Goal: Task Accomplishment & Management: Complete application form

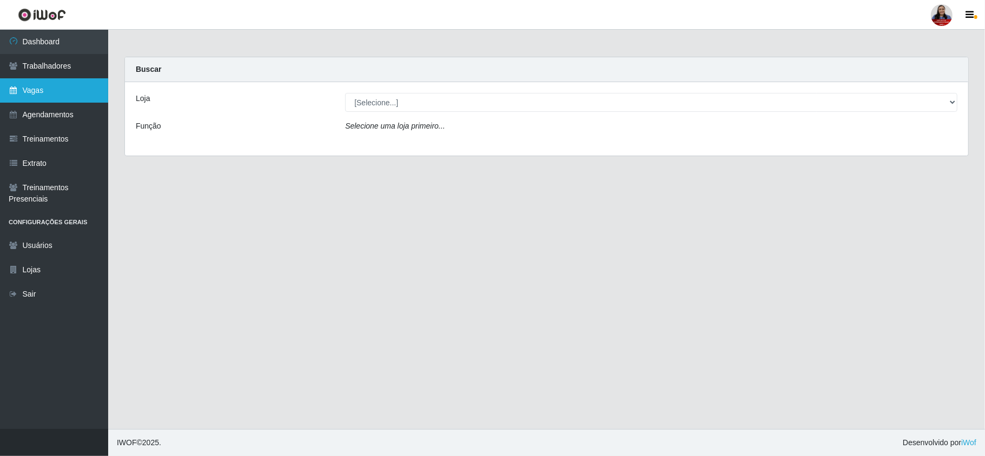
click at [36, 96] on link "Vagas" at bounding box center [54, 90] width 108 height 24
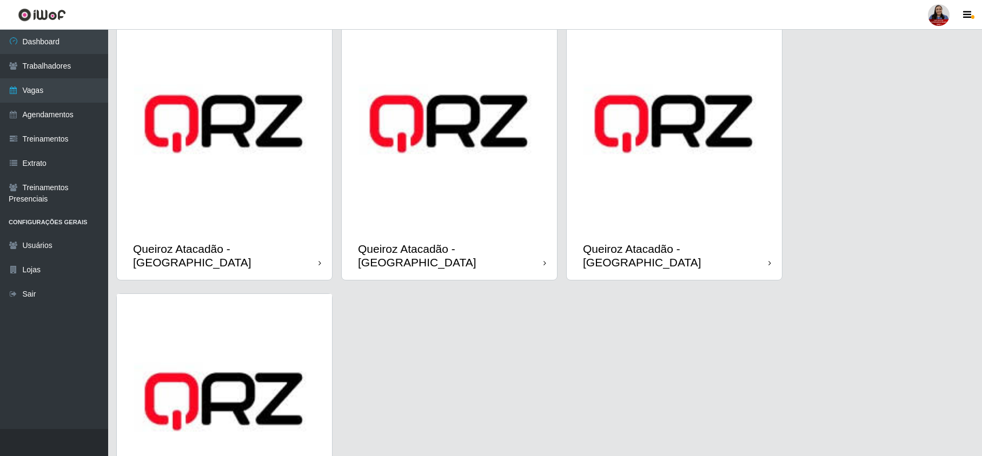
scroll to position [988, 0]
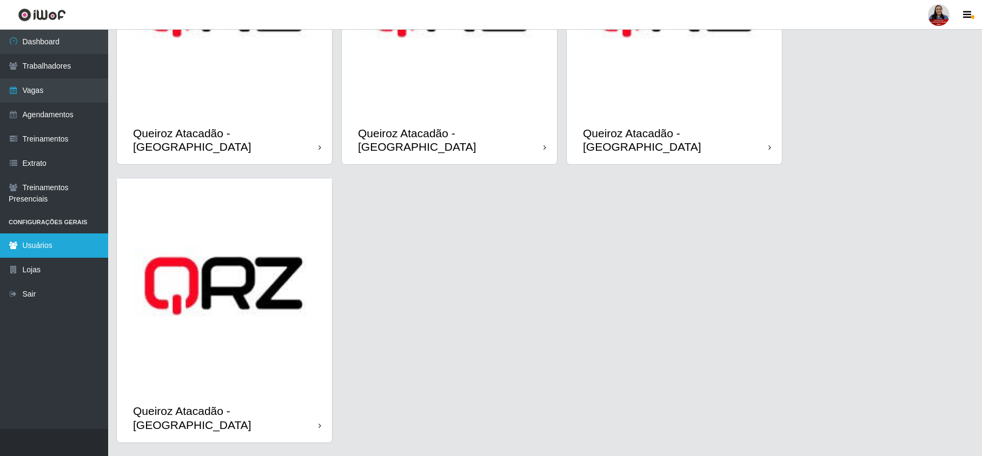
click at [46, 243] on link "Usuários" at bounding box center [54, 246] width 108 height 24
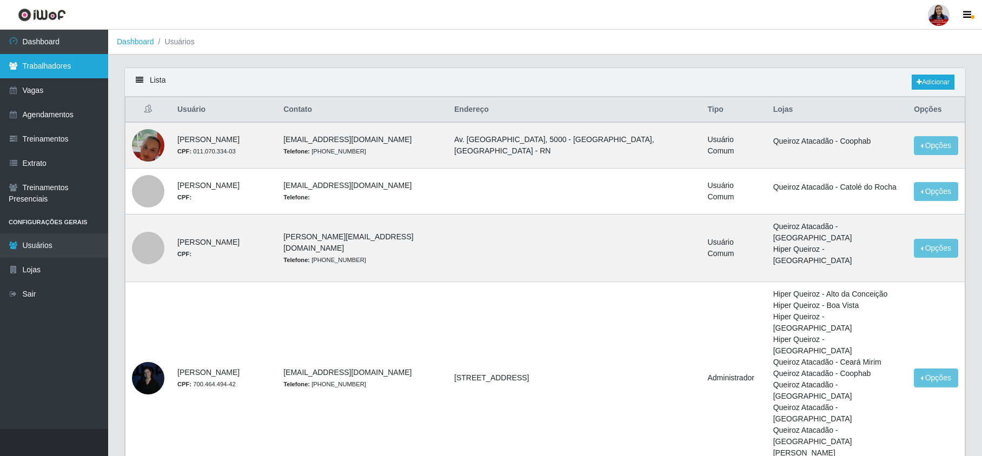
click at [42, 65] on link "Trabalhadores" at bounding box center [54, 66] width 108 height 24
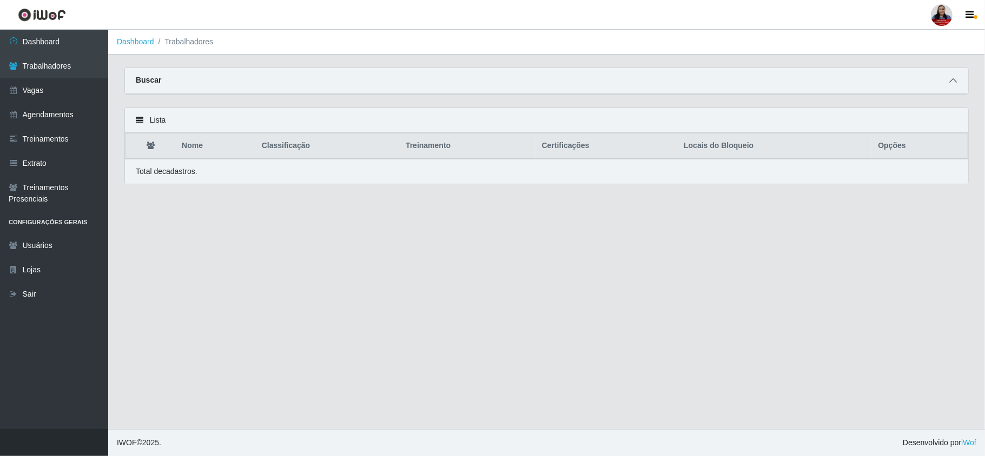
click at [950, 79] on icon at bounding box center [953, 81] width 8 height 8
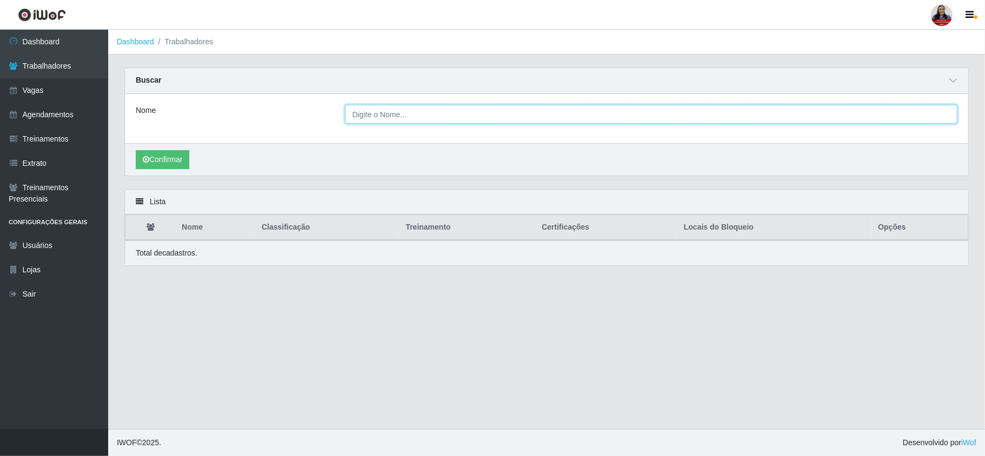
click at [351, 114] on input "Nome" at bounding box center [651, 114] width 612 height 19
paste input "HELOISA PATRICIA FERNANDES BARBOSA"
type input "HELOISA PATRICIA FERNANDES BARBOSA"
click at [156, 161] on button "Confirmar" at bounding box center [163, 159] width 54 height 19
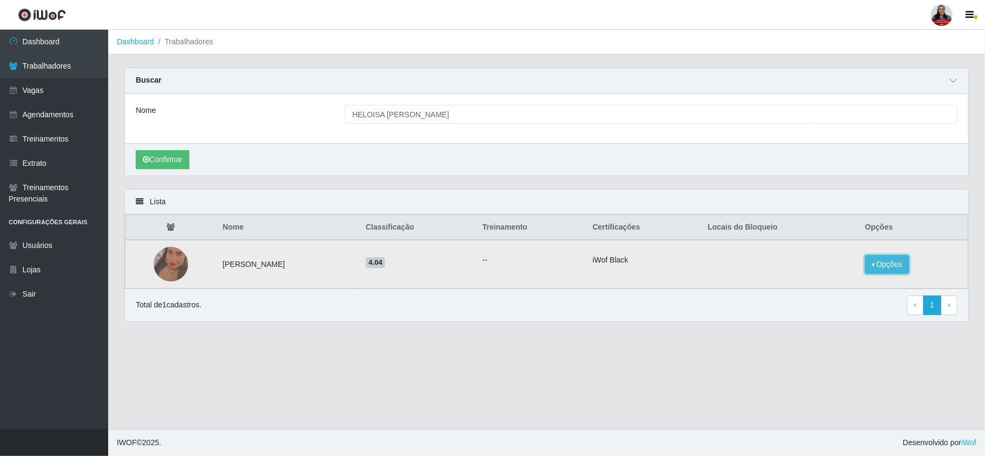
click at [895, 263] on button "Opções" at bounding box center [887, 264] width 44 height 19
click at [857, 275] on button "Bloquear - Loja" at bounding box center [818, 274] width 87 height 22
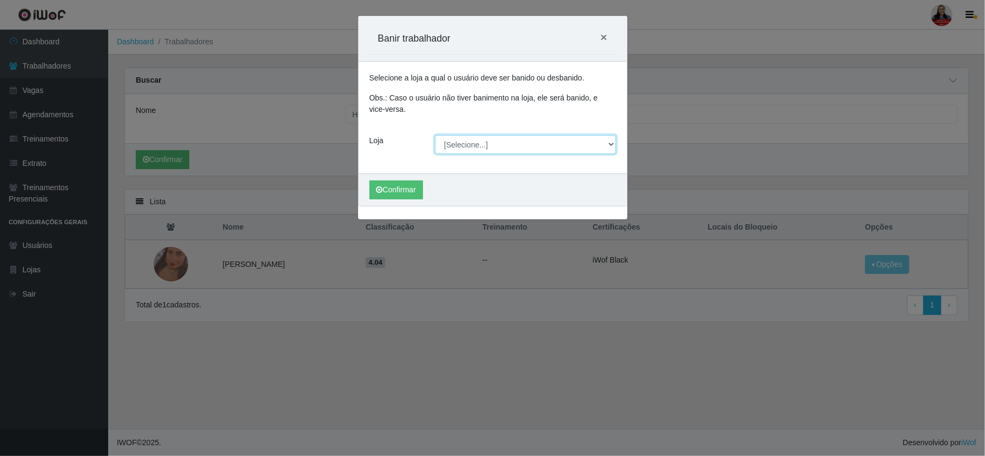
click at [506, 148] on select "[Selecione...] Hiper Queiroz - Alto da Conceição Hiper Queiroz - Boa Vista Hipe…" at bounding box center [525, 144] width 181 height 19
select select "464"
click at [435, 136] on select "[Selecione...] Hiper Queiroz - Alto da Conceição Hiper Queiroz - Boa Vista Hipe…" at bounding box center [525, 144] width 181 height 19
click at [411, 189] on button "Confirmar" at bounding box center [396, 190] width 54 height 19
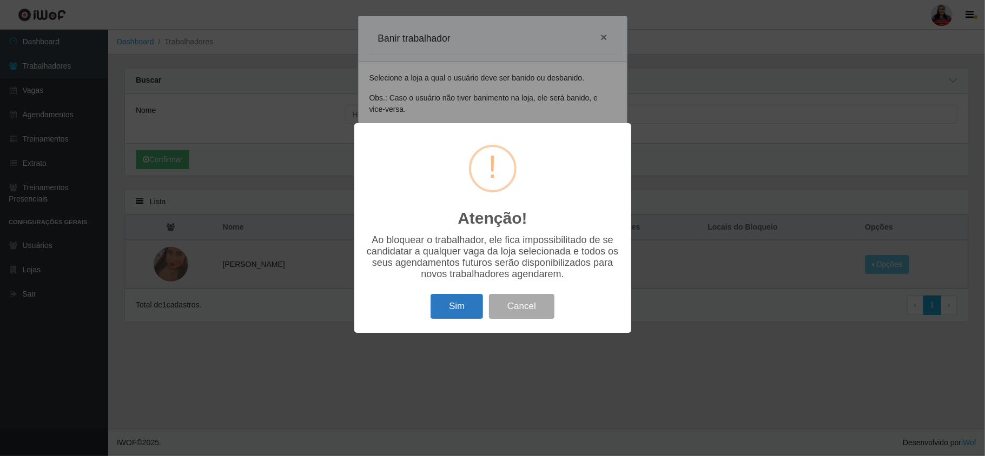
click at [463, 317] on button "Sim" at bounding box center [456, 306] width 52 height 25
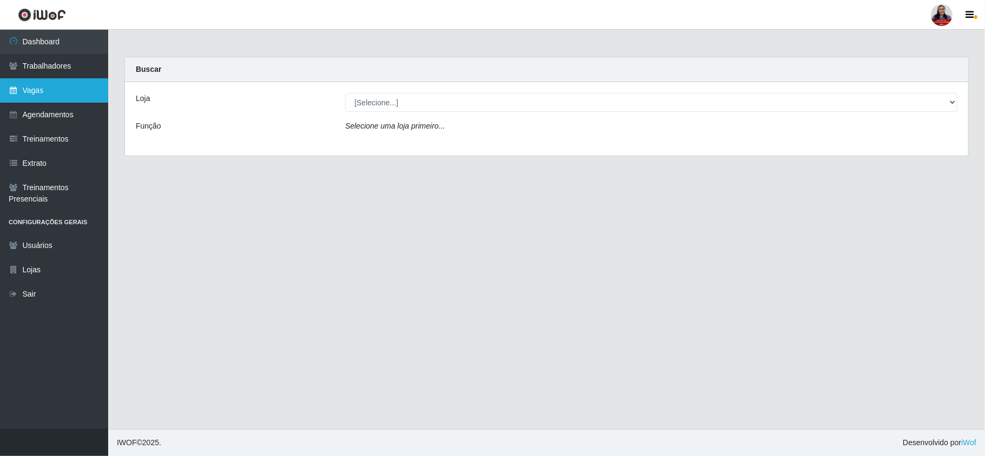
click at [52, 96] on link "Vagas" at bounding box center [54, 90] width 108 height 24
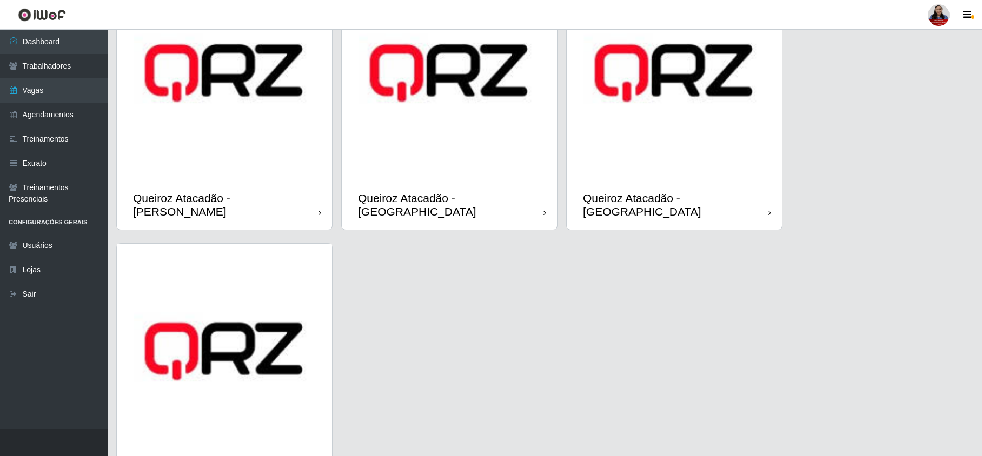
scroll to position [988, 0]
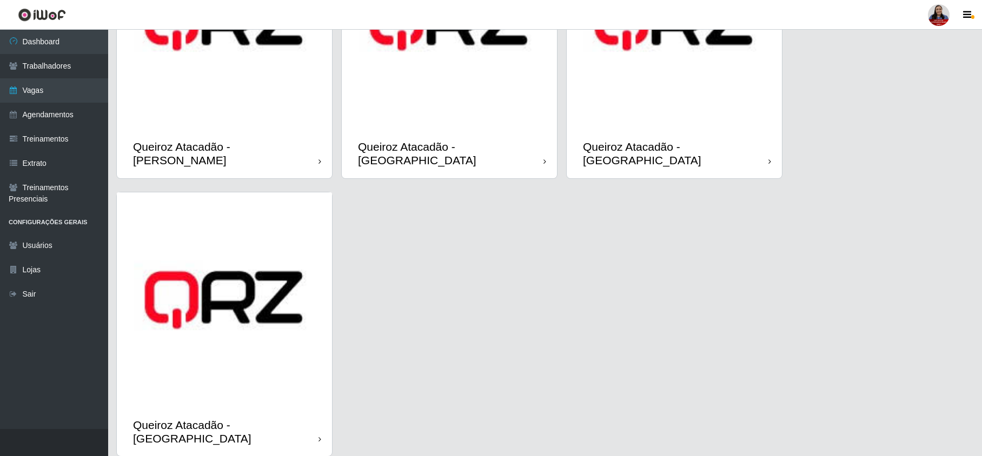
click at [217, 308] on img at bounding box center [224, 299] width 215 height 215
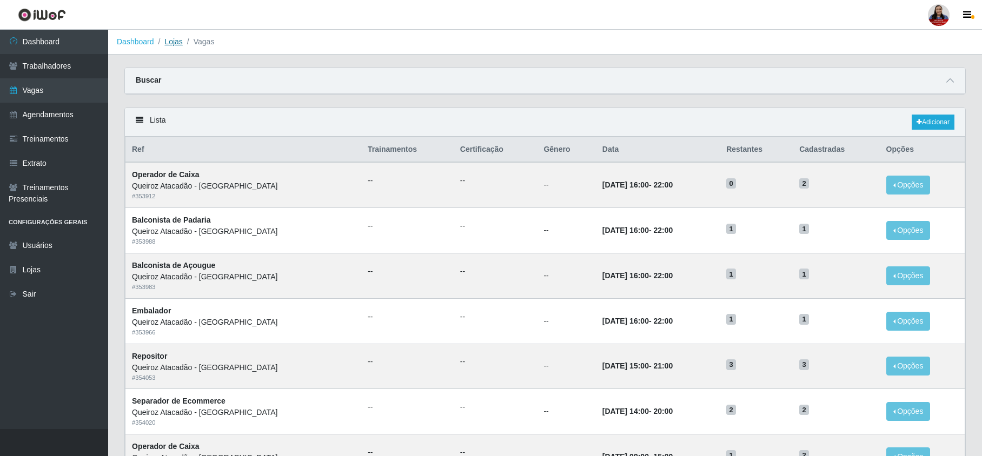
click at [178, 42] on link "Lojas" at bounding box center [173, 41] width 18 height 9
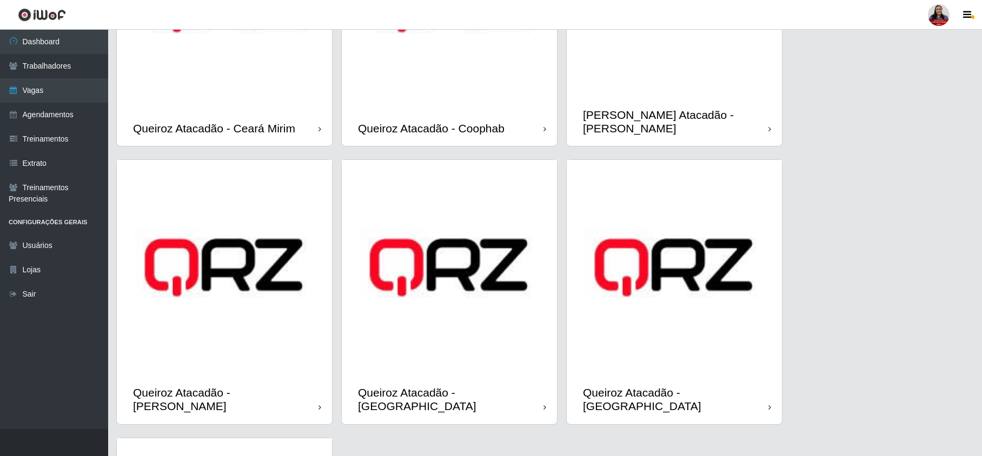
scroll to position [793, 0]
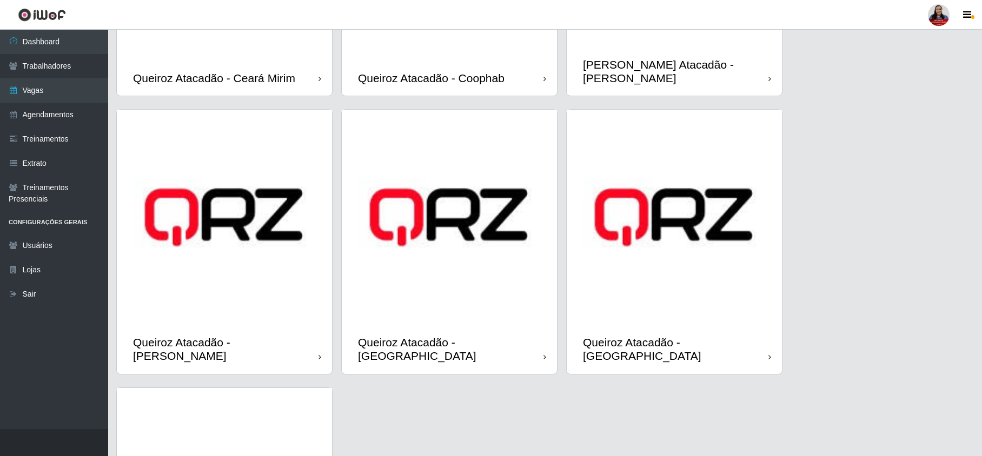
click at [448, 236] on img at bounding box center [449, 217] width 215 height 215
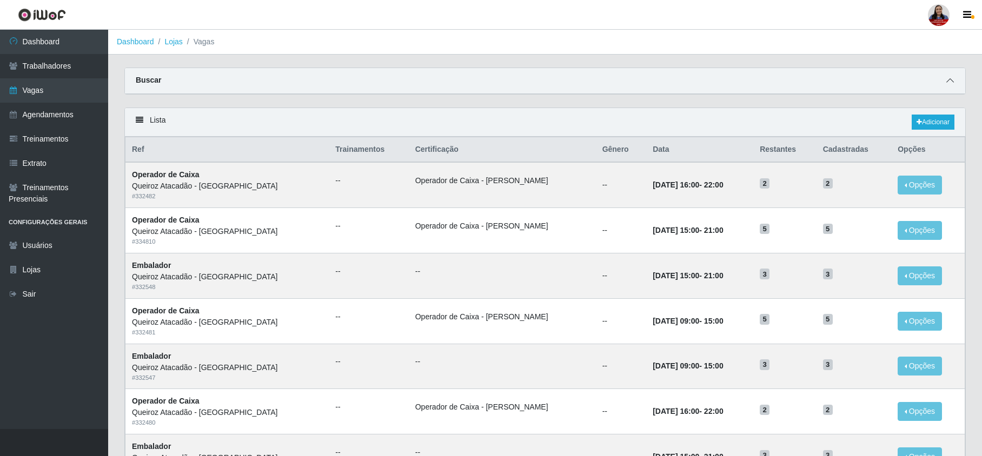
click at [953, 76] on span at bounding box center [949, 81] width 13 height 12
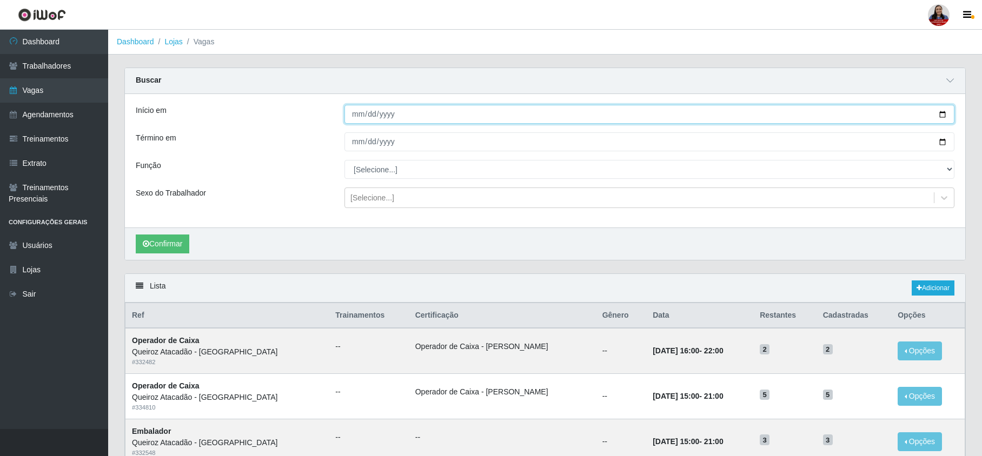
click at [944, 114] on input "Início em" at bounding box center [649, 114] width 610 height 19
type input "[DATE]"
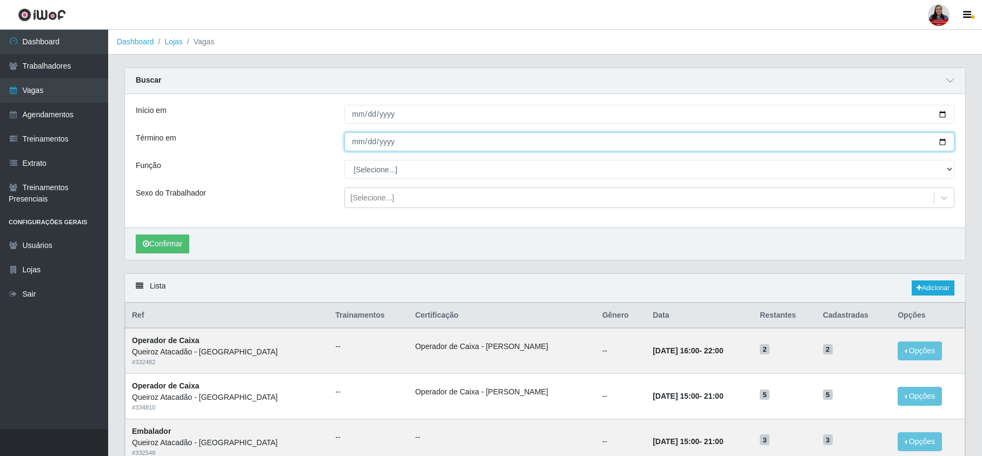
click at [941, 141] on input "Término em" at bounding box center [649, 141] width 610 height 19
type input "[DATE]"
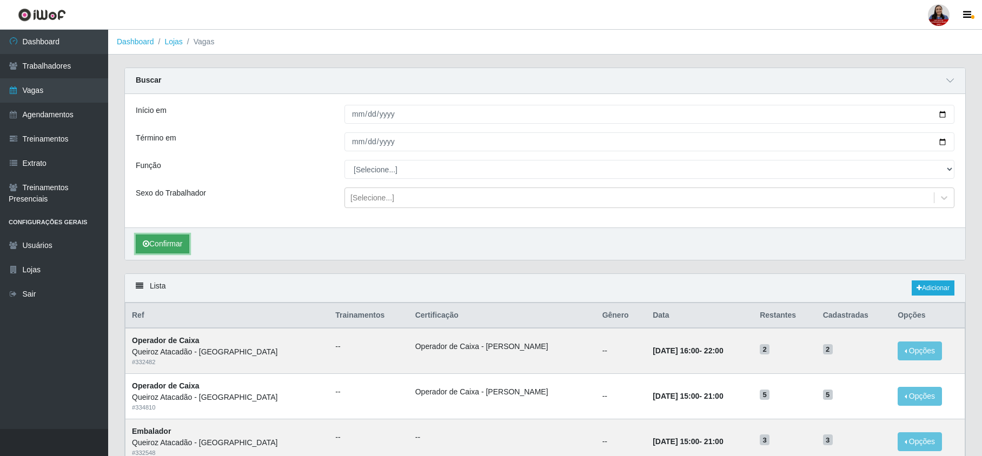
click at [177, 242] on button "Confirmar" at bounding box center [163, 244] width 54 height 19
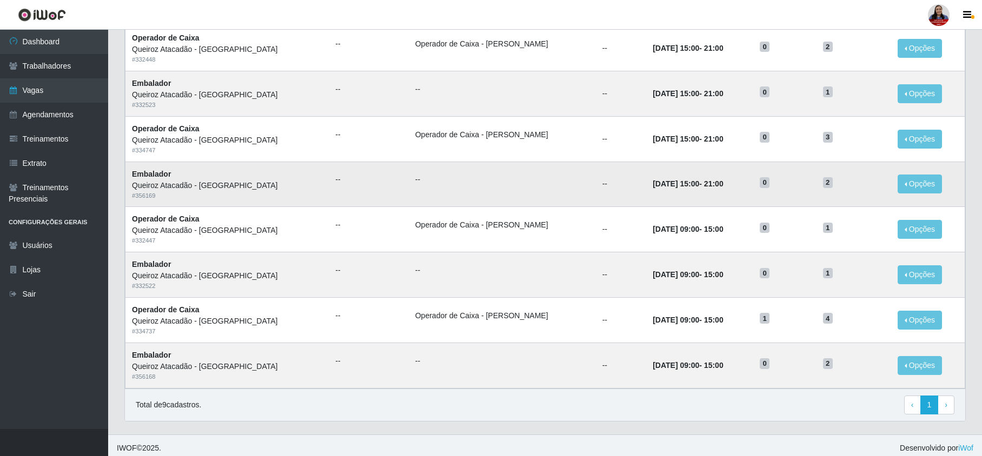
scroll to position [358, 0]
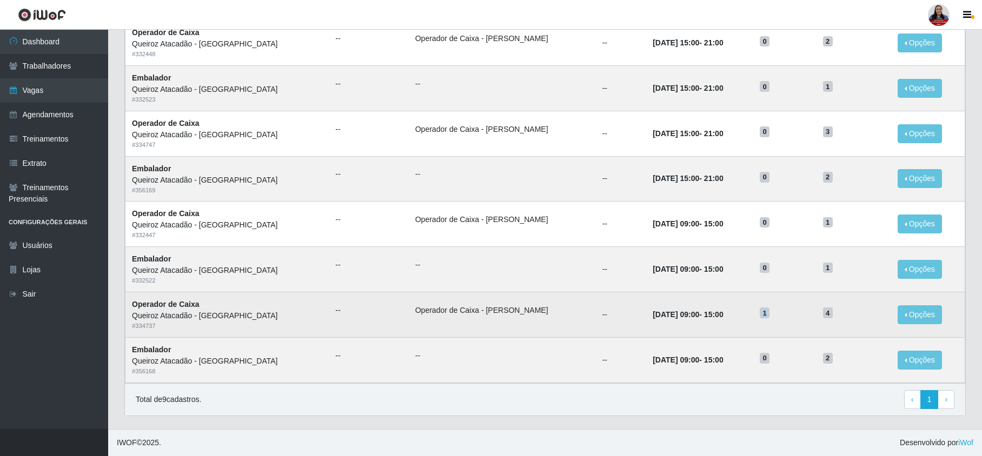
drag, startPoint x: 763, startPoint y: 318, endPoint x: 753, endPoint y: 312, distance: 12.3
click at [753, 312] on td "1" at bounding box center [784, 314] width 63 height 45
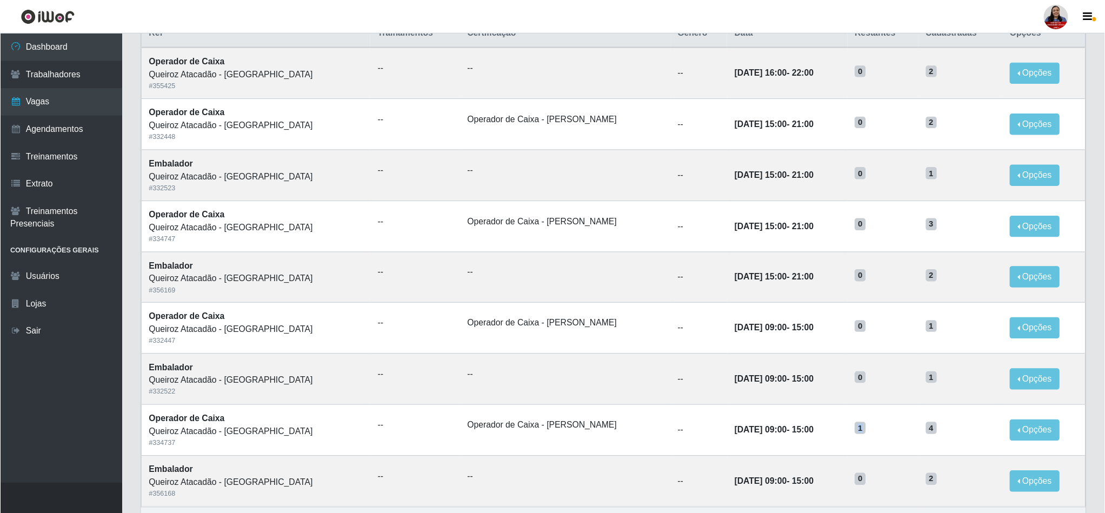
scroll to position [286, 0]
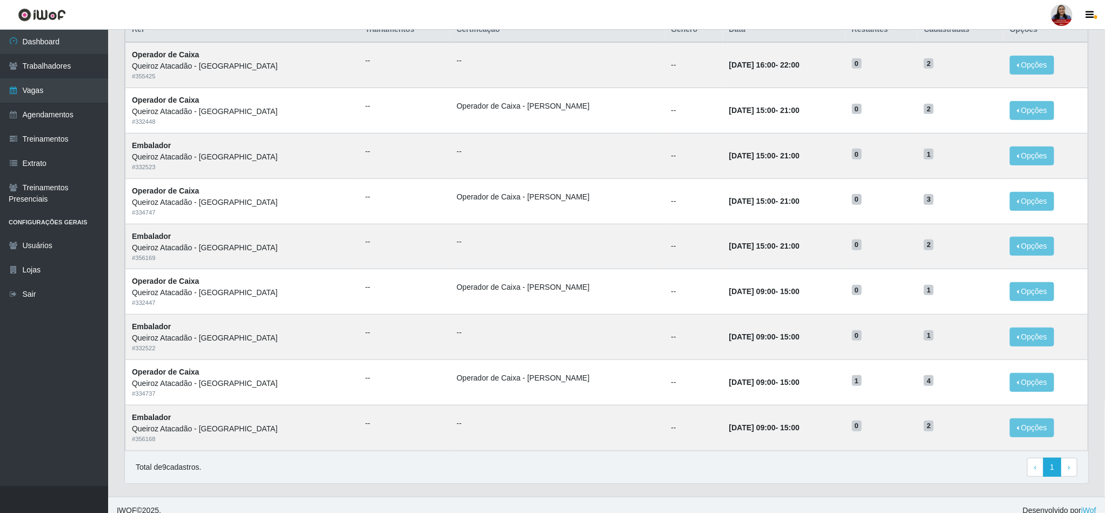
drag, startPoint x: 976, startPoint y: 0, endPoint x: 579, endPoint y: 39, distance: 399.3
click at [580, 39] on th "Certificação" at bounding box center [557, 29] width 215 height 25
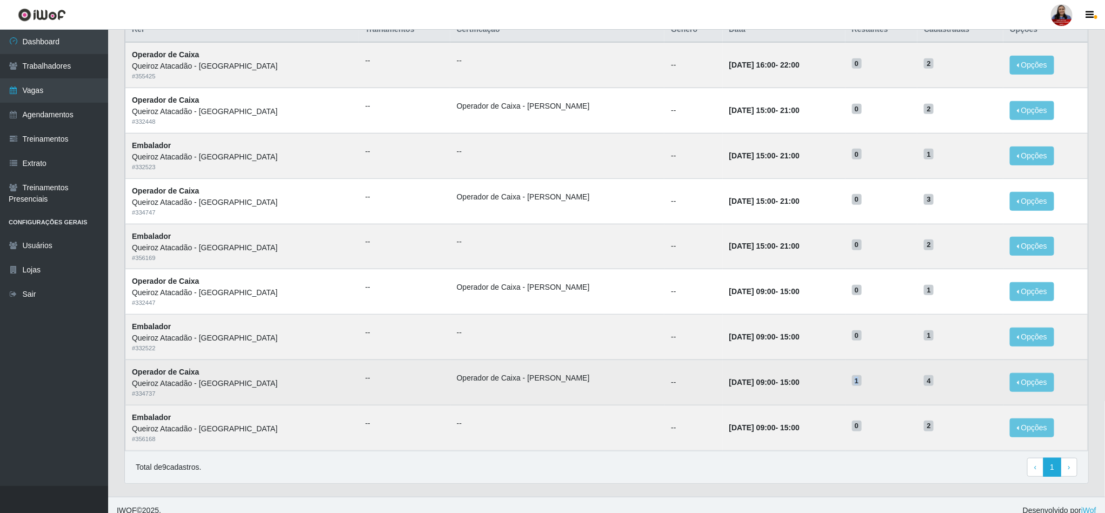
drag, startPoint x: 853, startPoint y: 386, endPoint x: 842, endPoint y: 387, distance: 11.4
click at [846, 387] on td "1" at bounding box center [882, 382] width 72 height 45
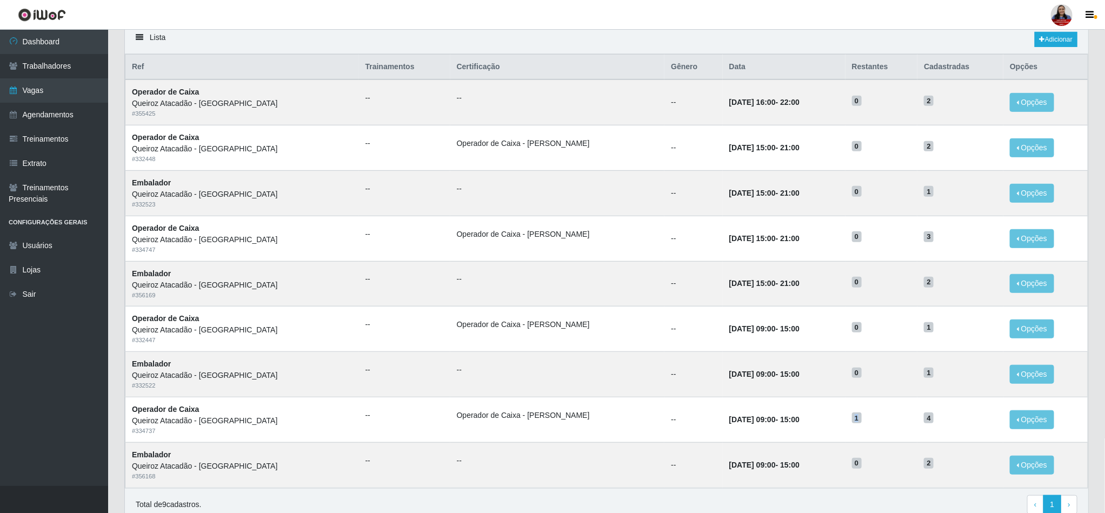
scroll to position [247, 0]
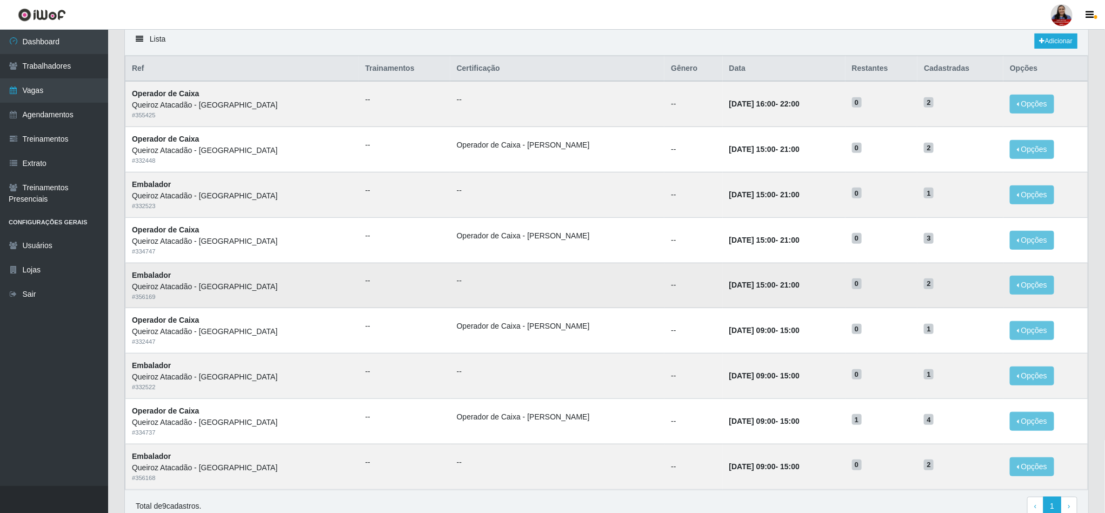
click at [984, 305] on td "Opções Editar" at bounding box center [1045, 285] width 84 height 45
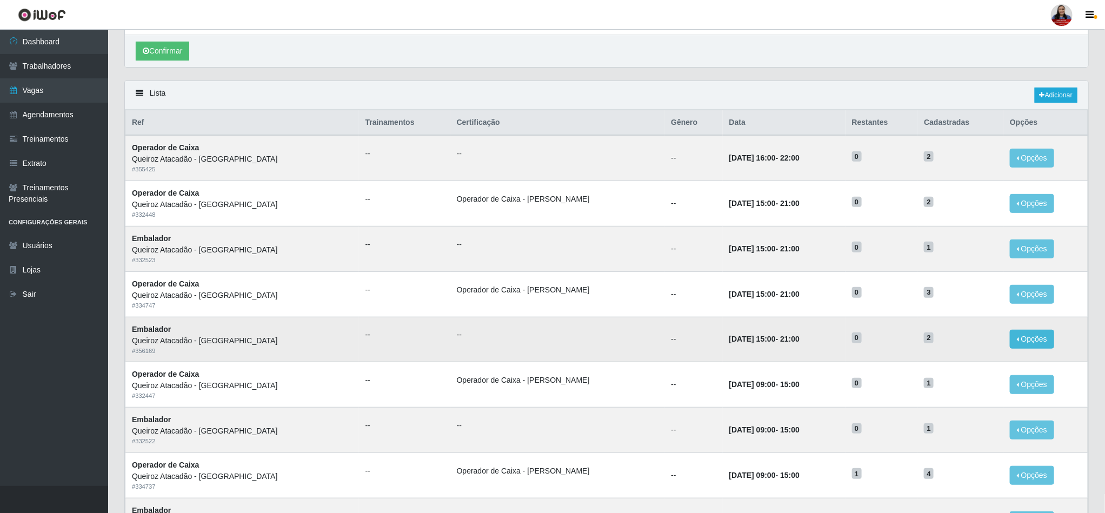
scroll to position [0, 0]
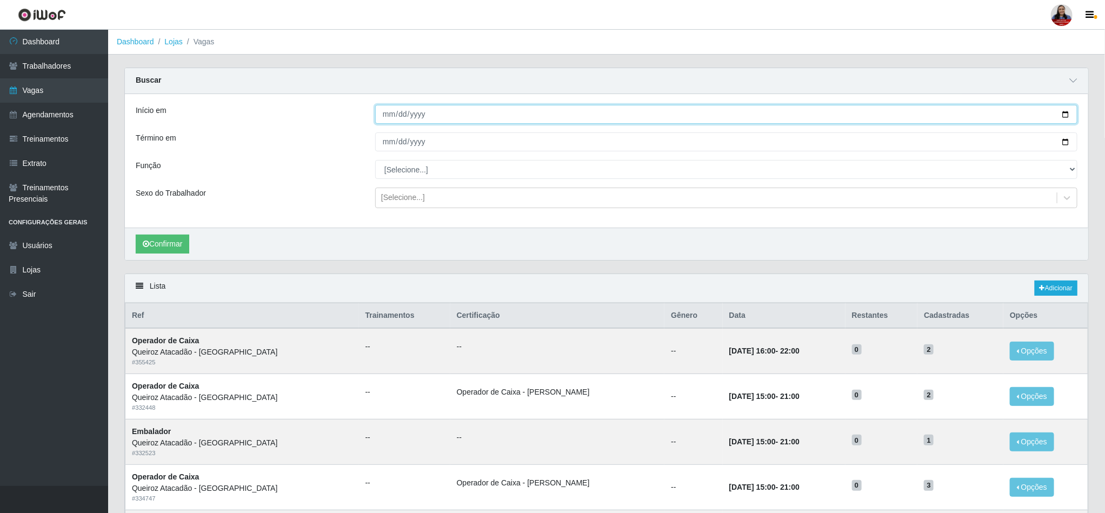
click at [984, 112] on input "[DATE]" at bounding box center [726, 114] width 702 height 19
type input "[DATE]"
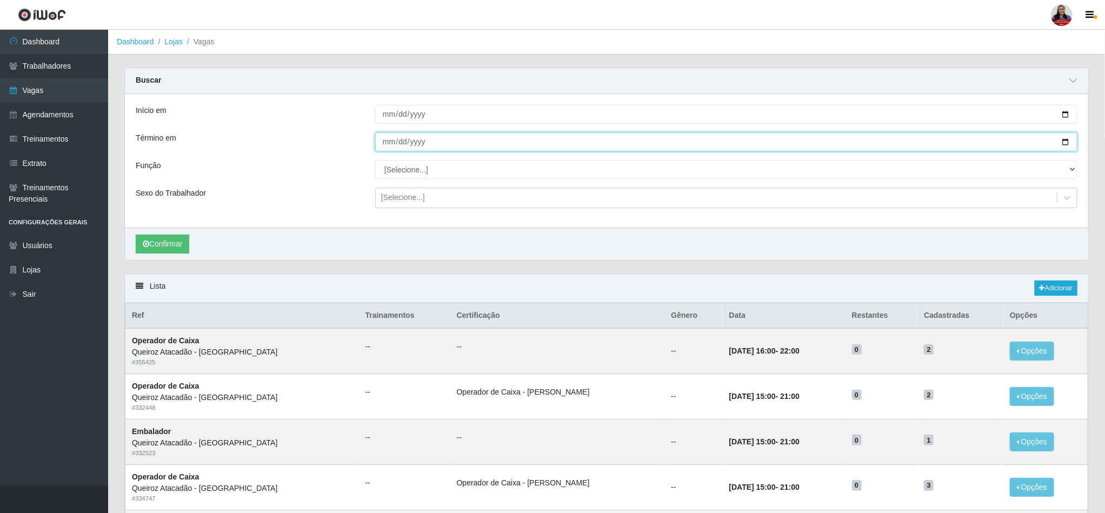
click at [984, 142] on input "[DATE]" at bounding box center [726, 141] width 702 height 19
type input "[DATE]"
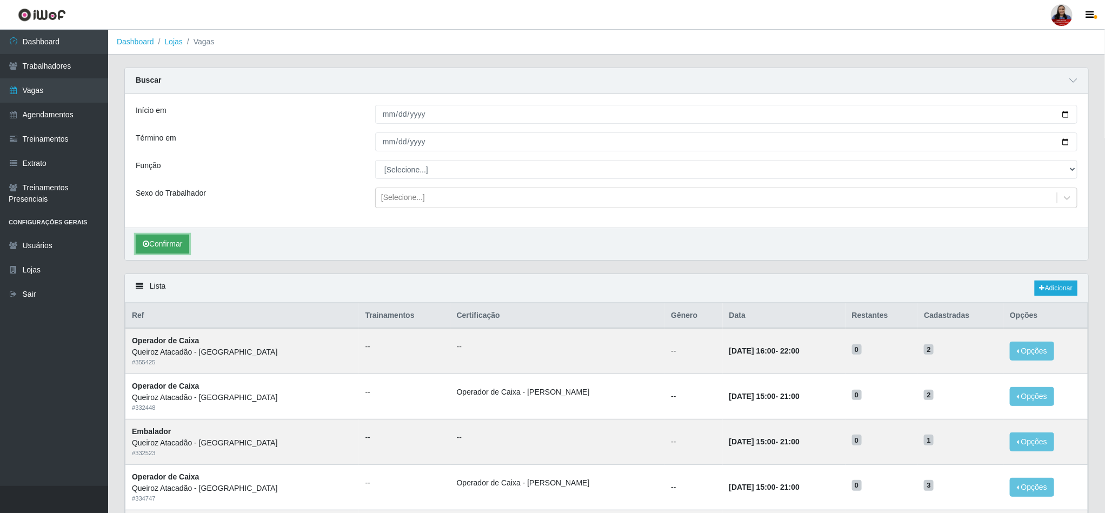
click at [150, 248] on button "Confirmar" at bounding box center [163, 244] width 54 height 19
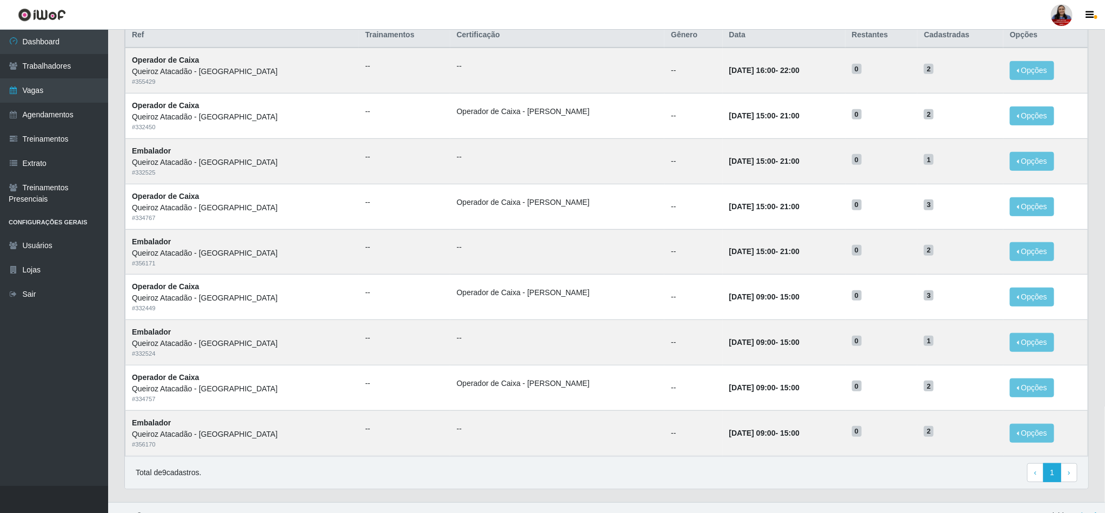
scroll to position [284, 0]
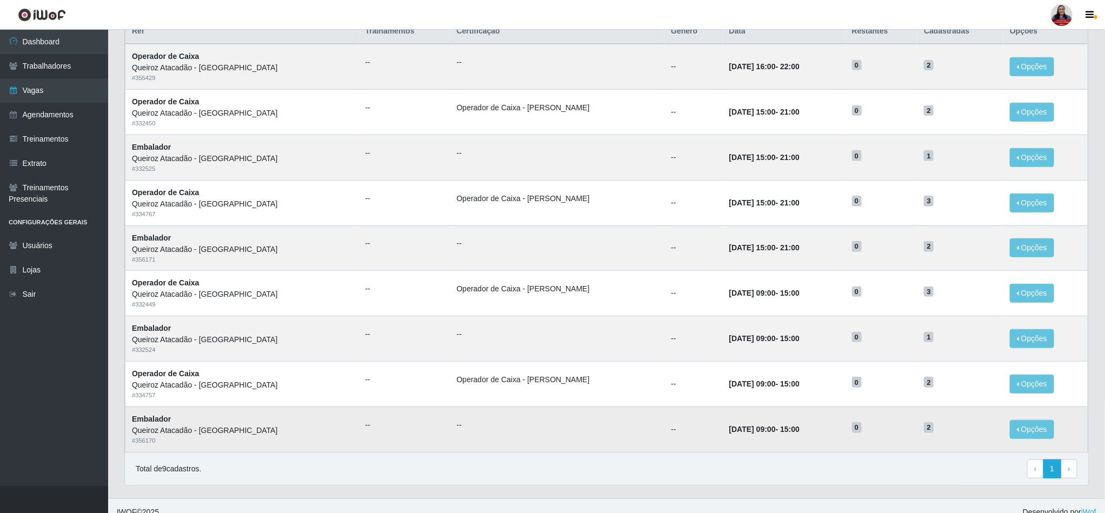
click at [984, 436] on td "Opções Editar" at bounding box center [1045, 429] width 84 height 45
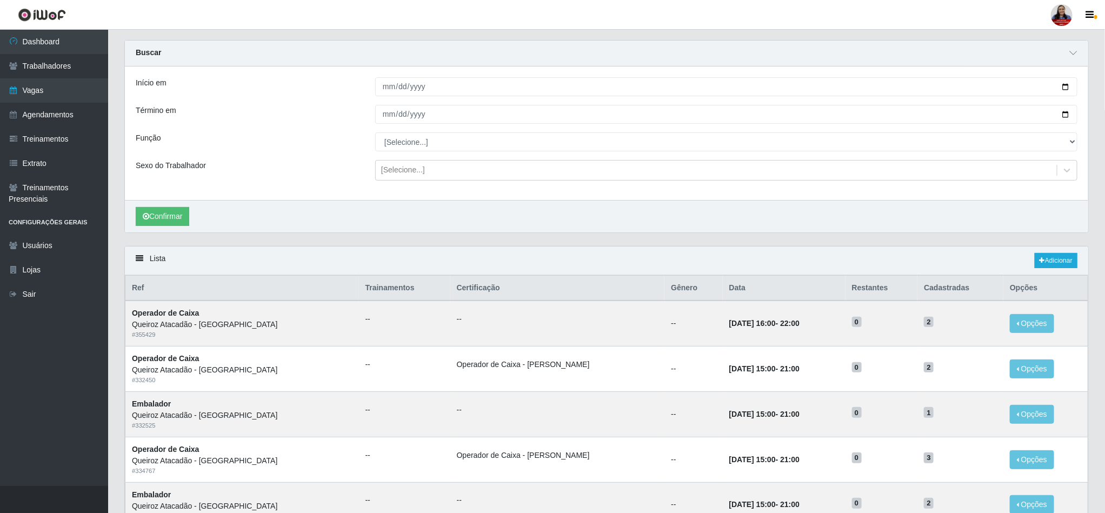
scroll to position [0, 0]
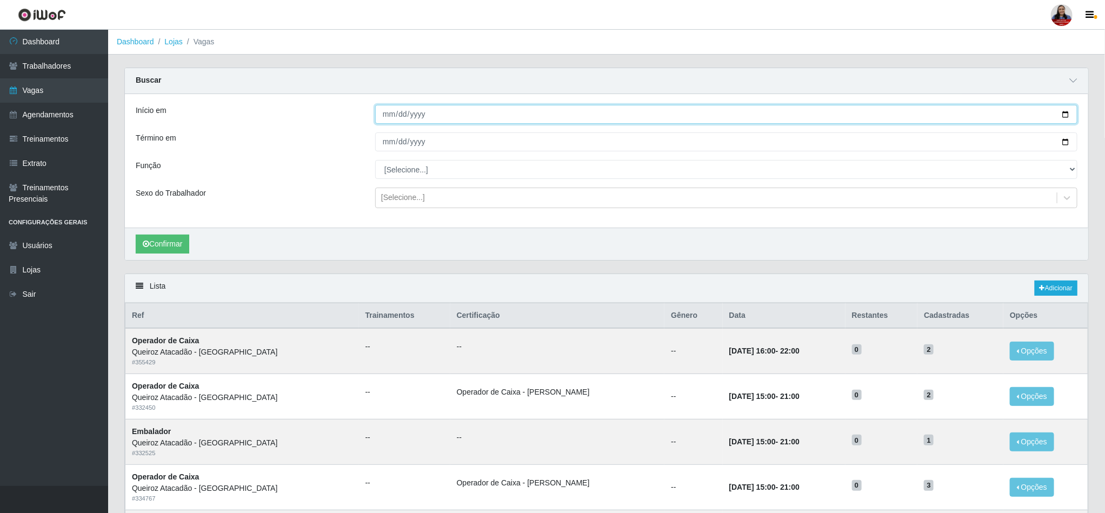
click at [984, 114] on input "[DATE]" at bounding box center [726, 114] width 702 height 19
click at [984, 116] on input "[DATE]" at bounding box center [726, 114] width 702 height 19
type input "[DATE]"
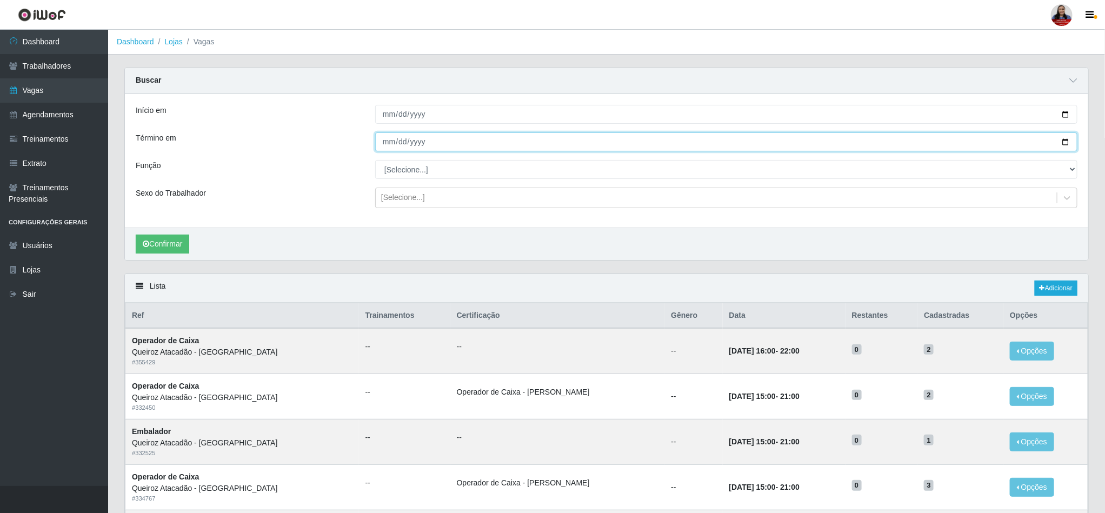
click at [984, 139] on input "[DATE]" at bounding box center [726, 141] width 702 height 19
type input "[DATE]"
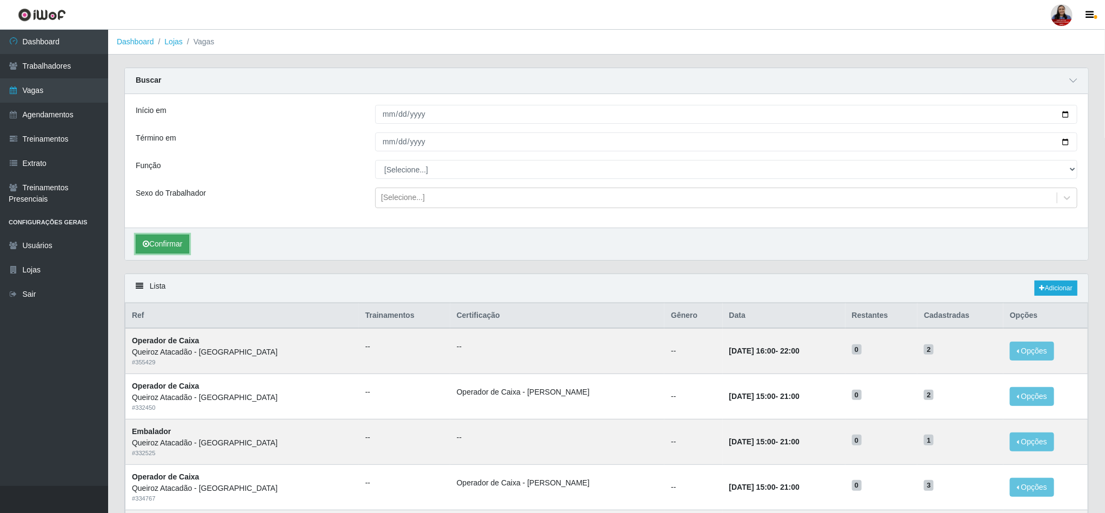
click at [149, 243] on icon "submit" at bounding box center [146, 244] width 6 height 8
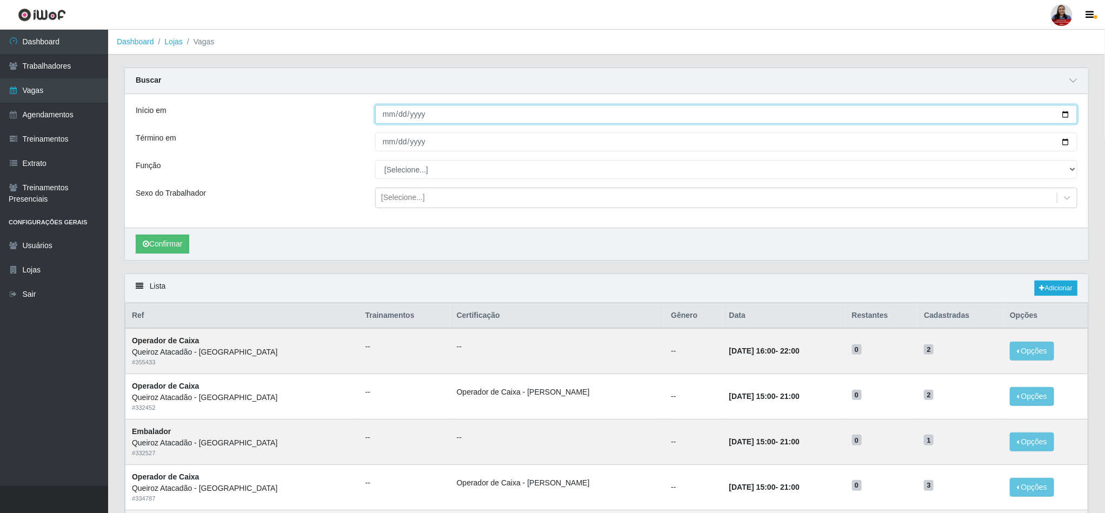
drag, startPoint x: 1064, startPoint y: 114, endPoint x: 1061, endPoint y: 124, distance: 10.3
click at [984, 114] on input "[DATE]" at bounding box center [726, 114] width 702 height 19
type input "[DATE]"
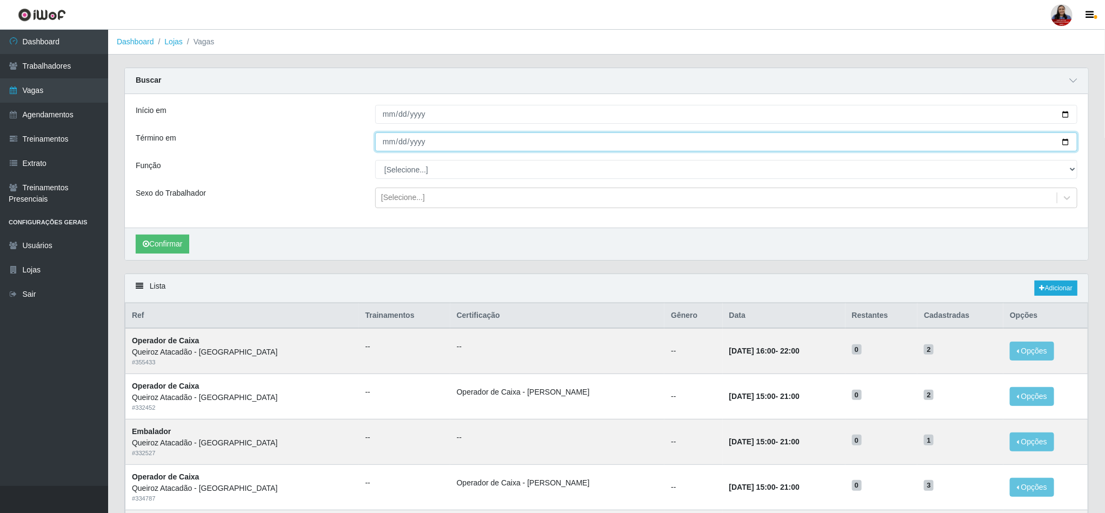
click at [984, 143] on input "[DATE]" at bounding box center [726, 141] width 702 height 19
type input "[DATE]"
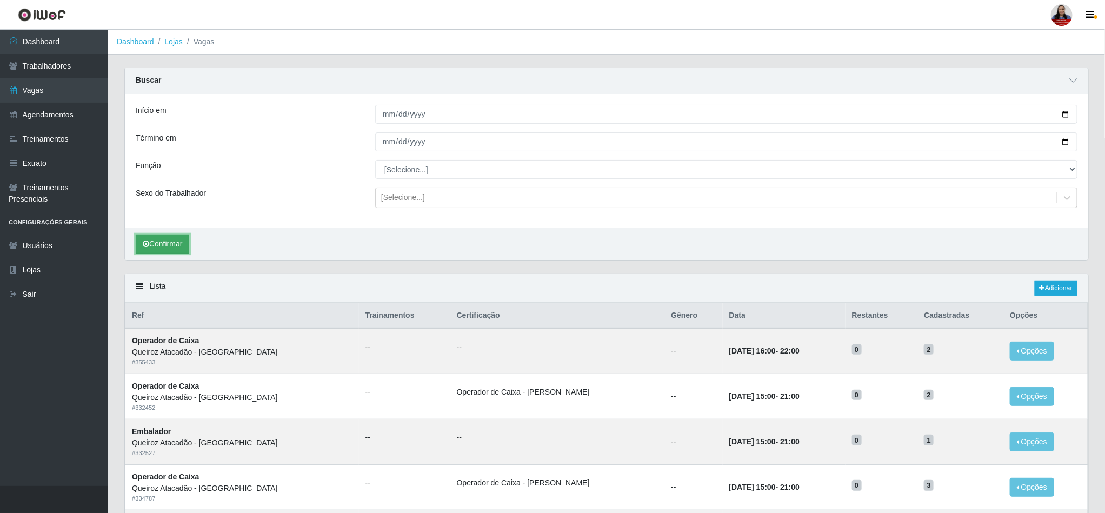
click at [189, 242] on button "Confirmar" at bounding box center [163, 244] width 54 height 19
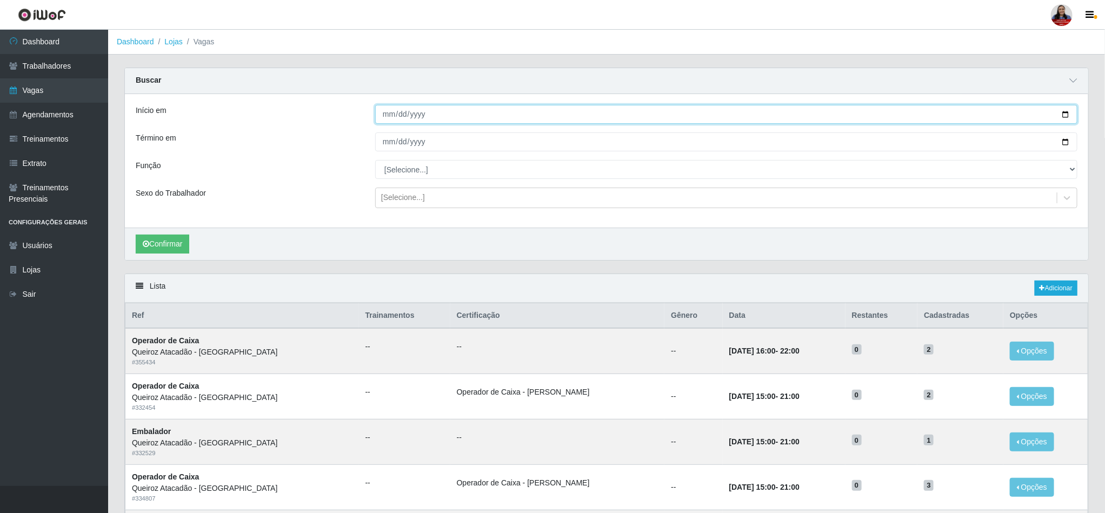
click at [984, 115] on input "[DATE]" at bounding box center [726, 114] width 702 height 19
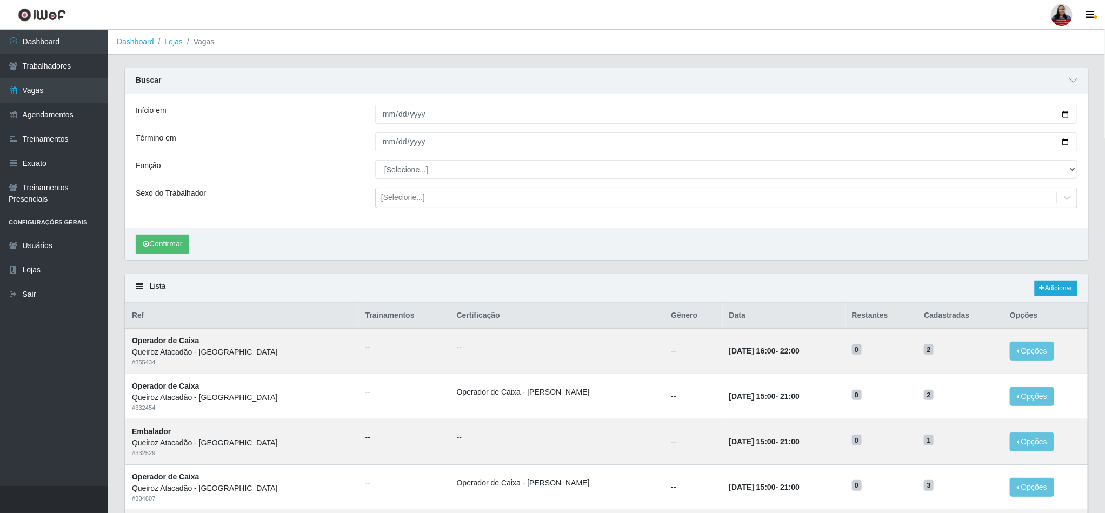
click at [276, 197] on div "Sexo do Trabalhador" at bounding box center [248, 198] width 240 height 21
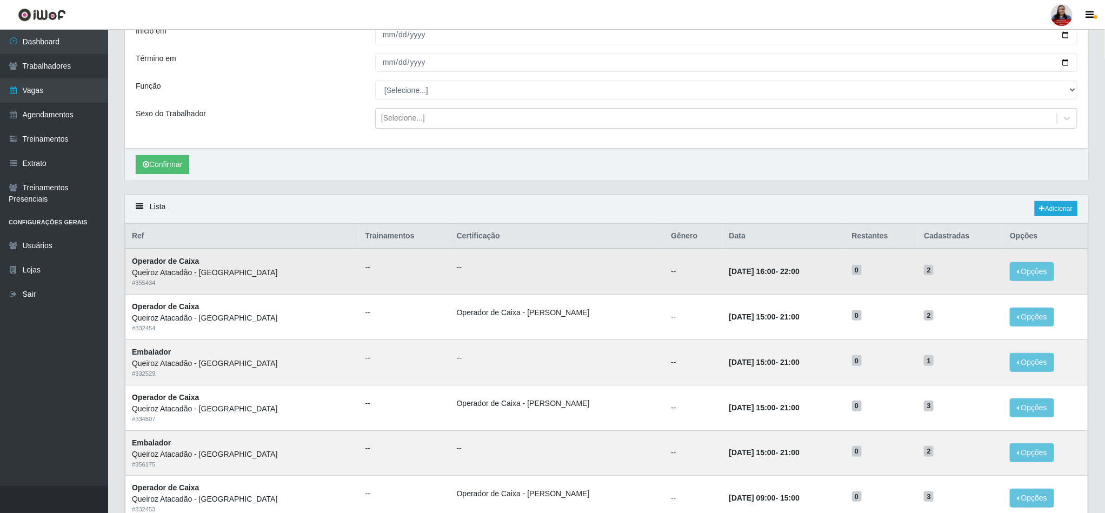
scroll to position [61, 0]
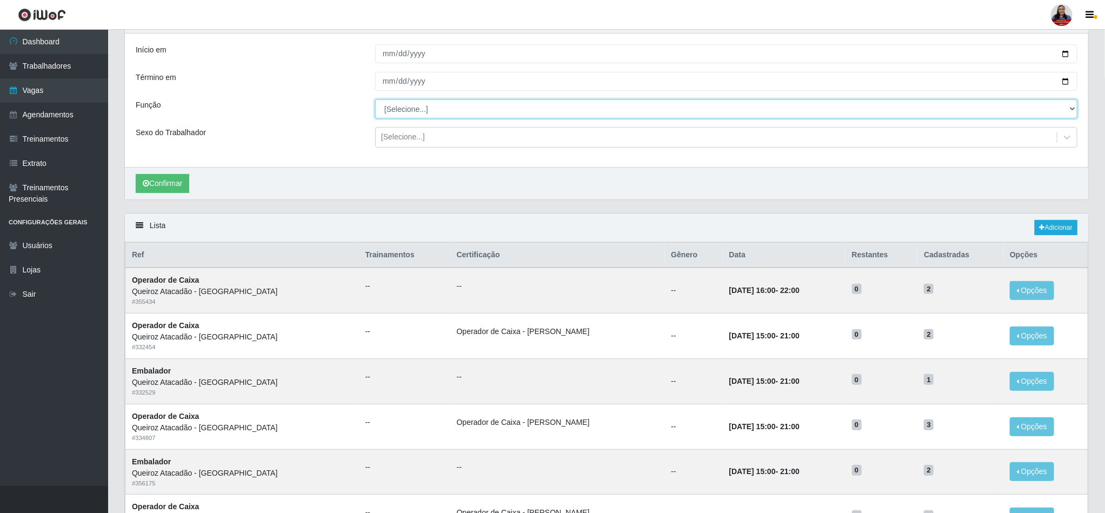
click at [391, 111] on select "[Selecione...] Auxiliar de Depósito Auxiliar de Depósito + Auxiliar de Depósito…" at bounding box center [726, 108] width 702 height 19
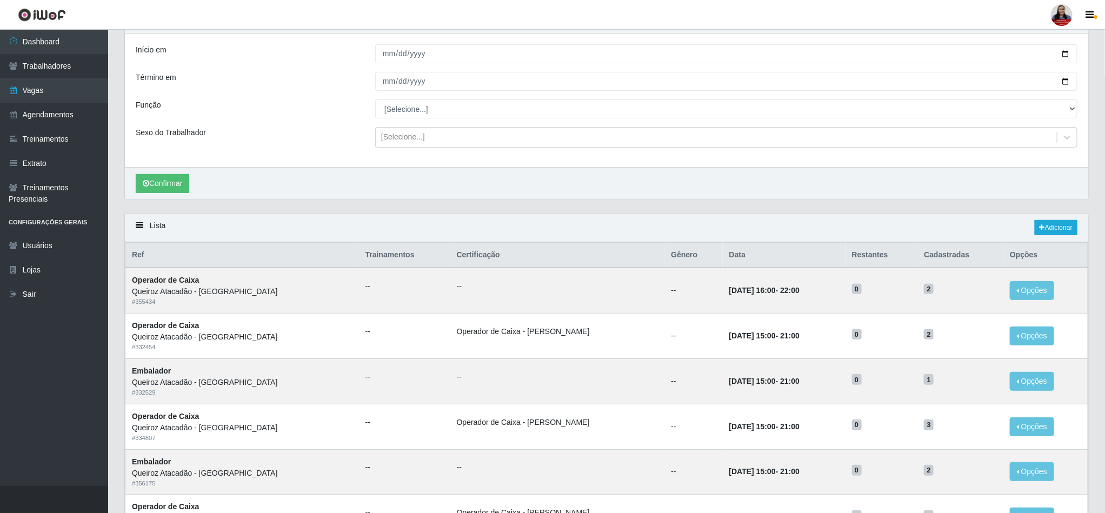
click at [309, 148] on div "Sexo do Trabalhador" at bounding box center [248, 137] width 240 height 21
